Goal: Contribute content: Add original content to the website for others to see

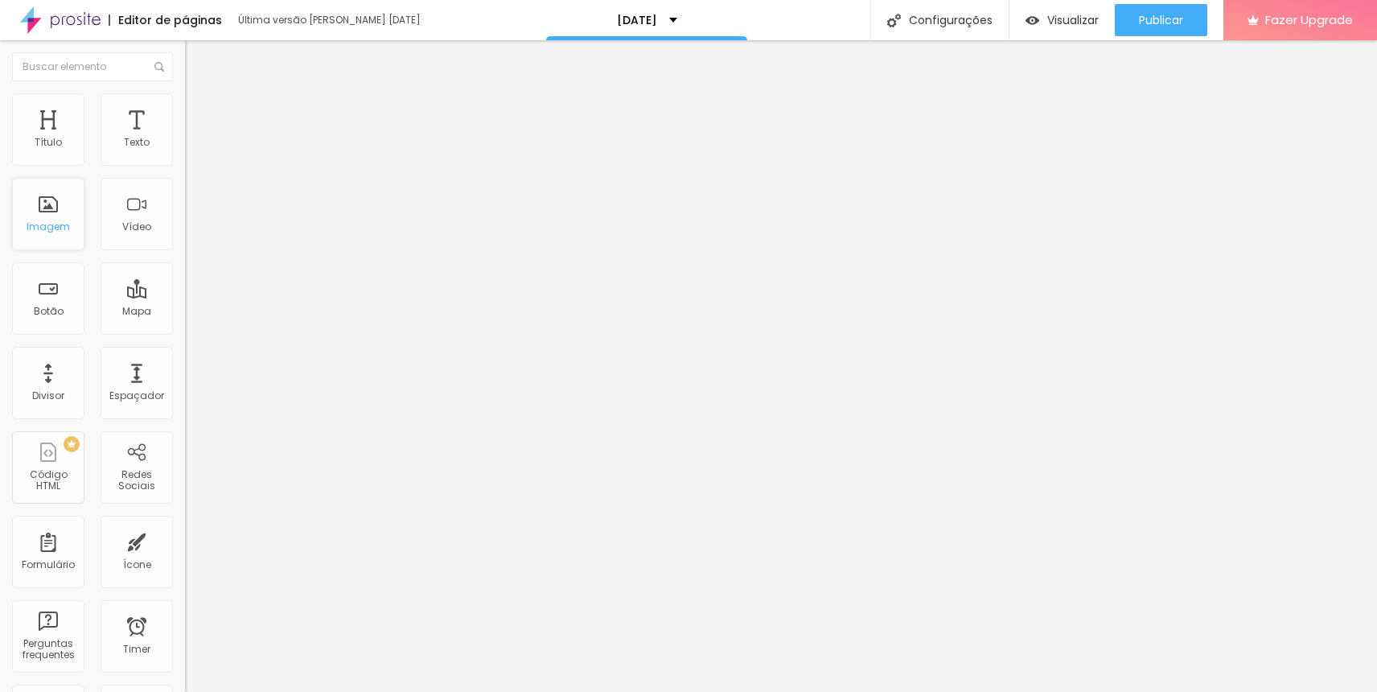
click at [51, 229] on div "Imagem" at bounding box center [48, 226] width 43 height 11
click at [185, 104] on li "Estilo" at bounding box center [277, 101] width 185 height 16
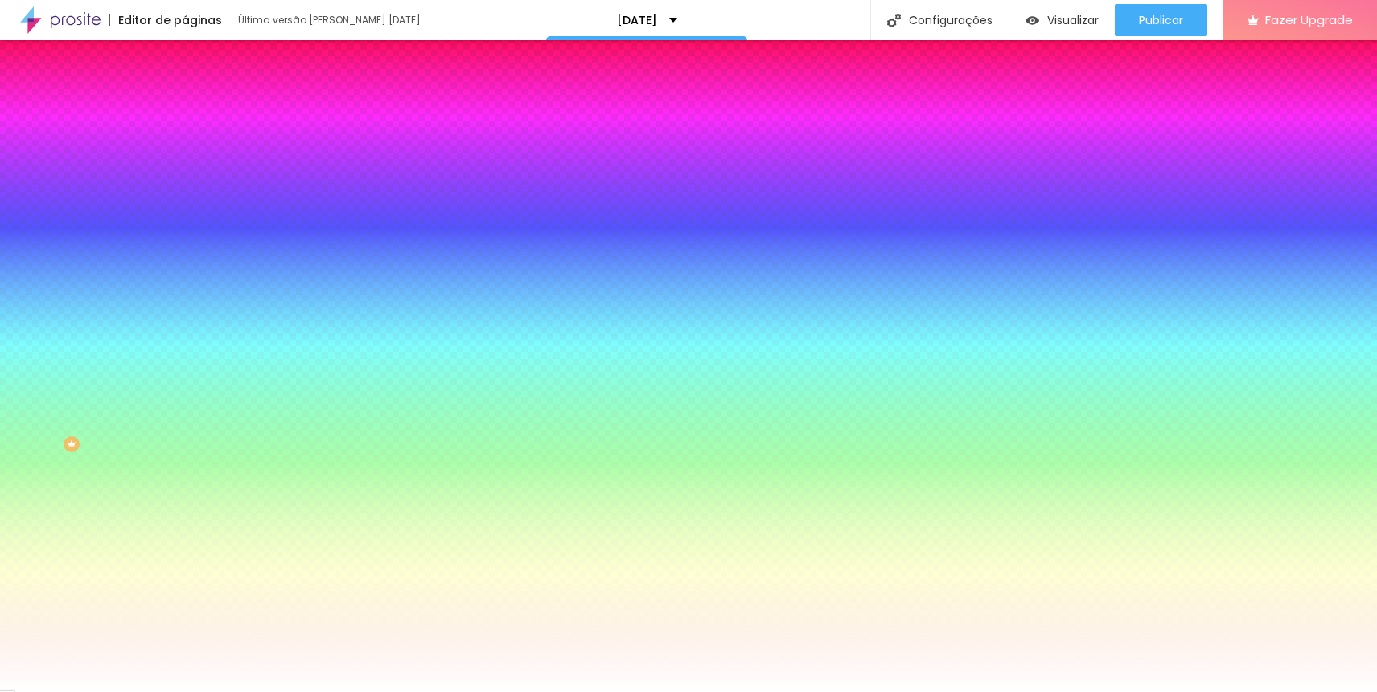
click at [185, 148] on span "Trocar imagem" at bounding box center [229, 141] width 88 height 14
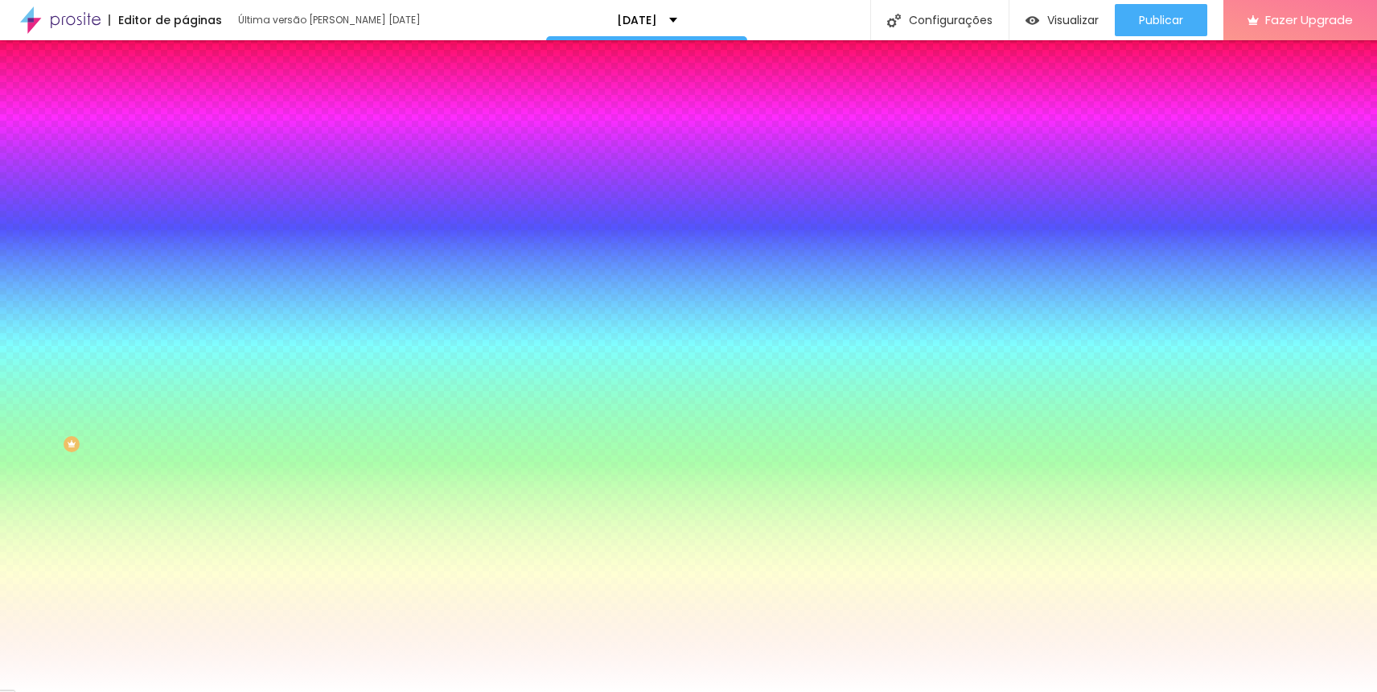
click at [185, 148] on span "Trocar imagem" at bounding box center [229, 141] width 88 height 14
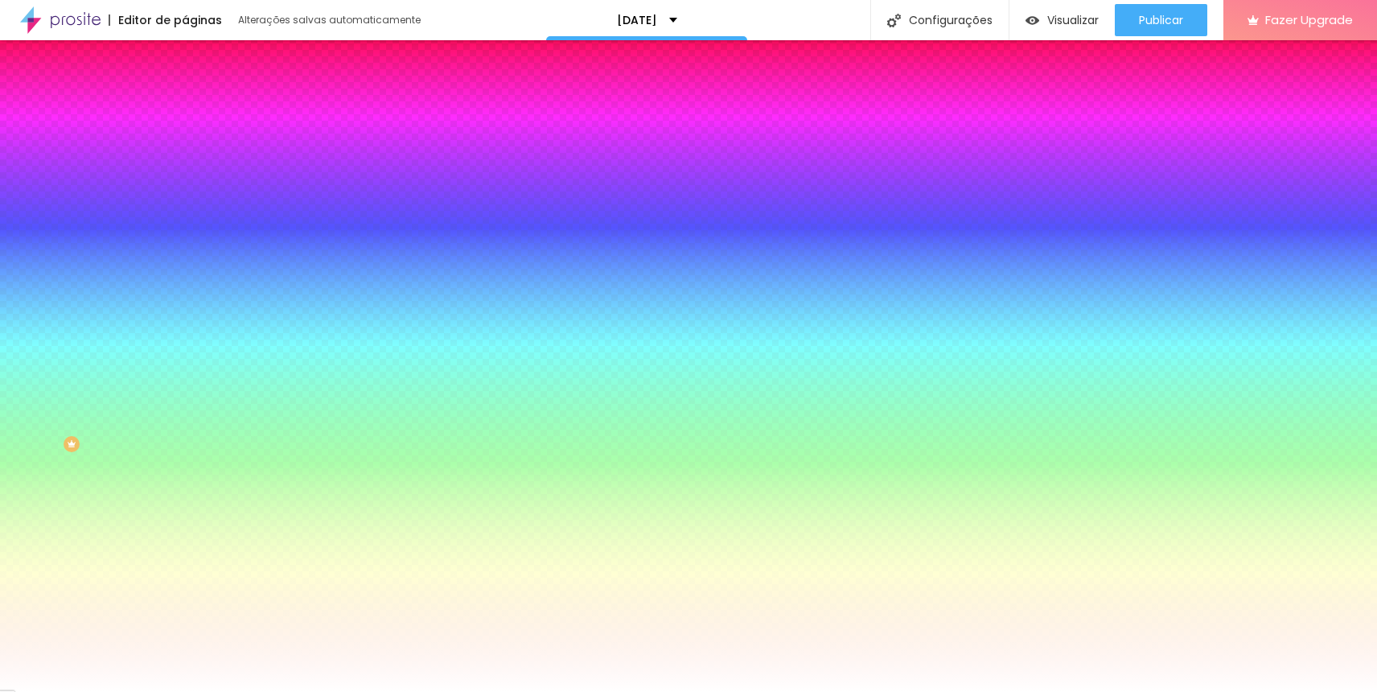
scroll to position [762, 0]
